Goal: Find specific page/section: Locate a particular part of the current website

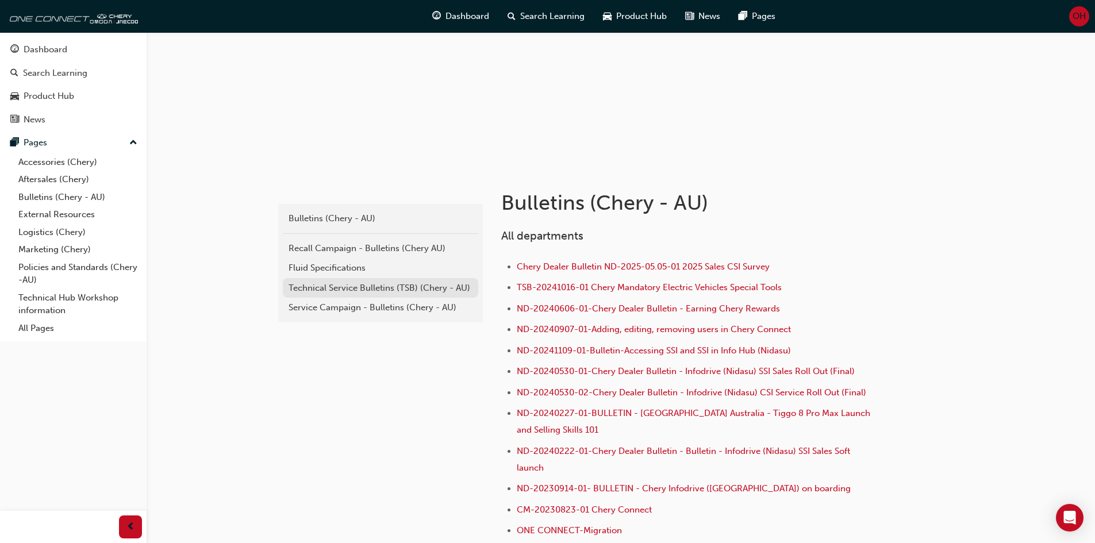
scroll to position [115, 0]
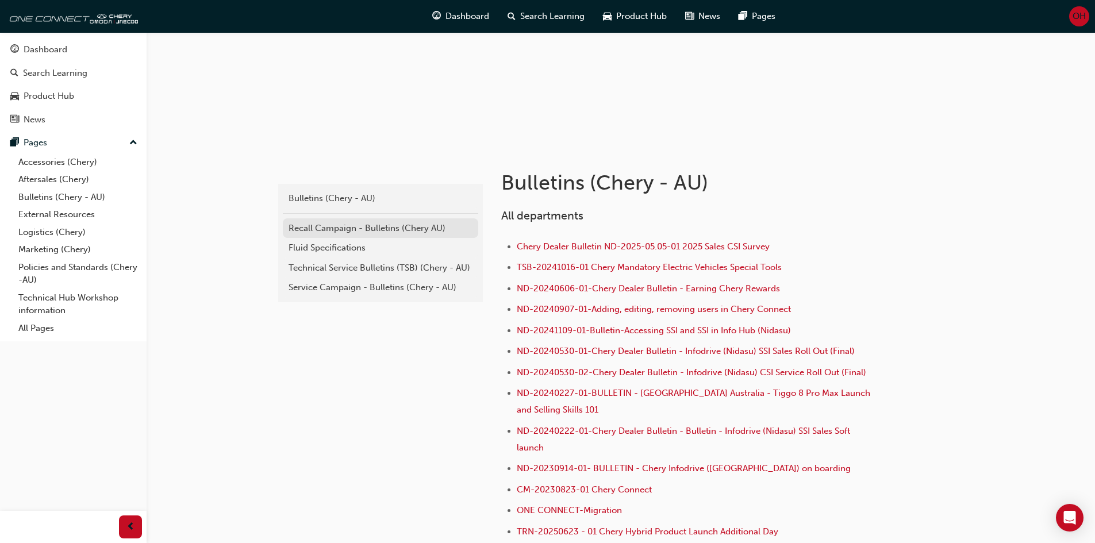
click at [384, 228] on div "Recall Campaign - Bulletins (Chery AU)" at bounding box center [380, 228] width 184 height 13
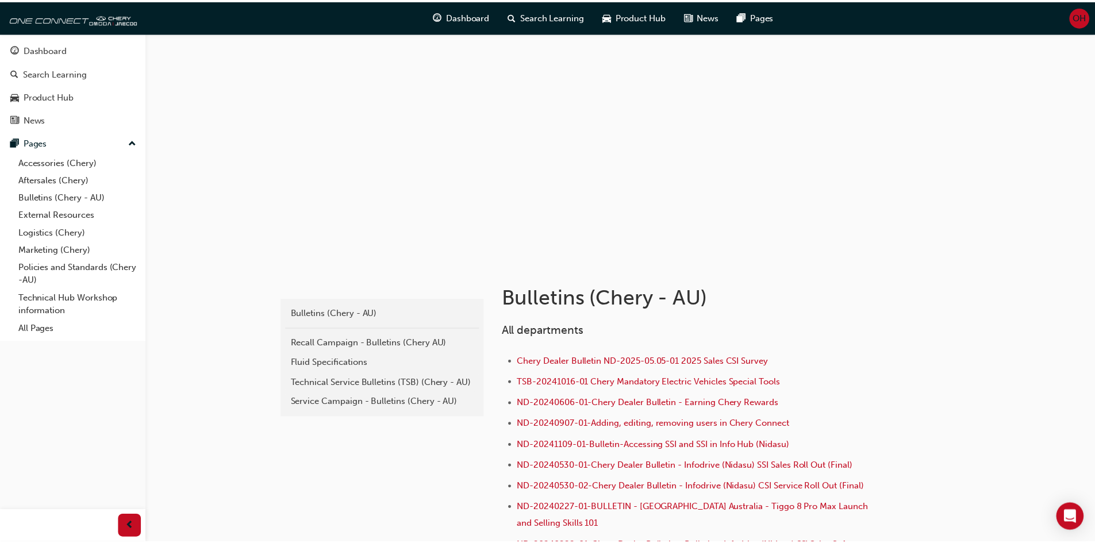
scroll to position [115, 0]
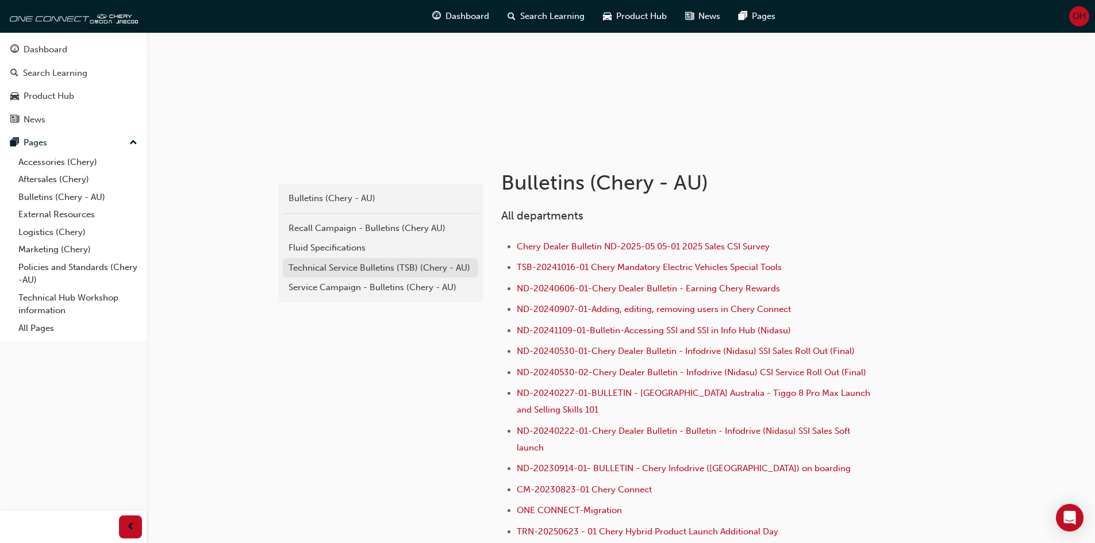
click at [349, 274] on link "Technical Service Bulletins (TSB) (Chery - AU)" at bounding box center [380, 268] width 195 height 20
